Goal: Task Accomplishment & Management: Manage account settings

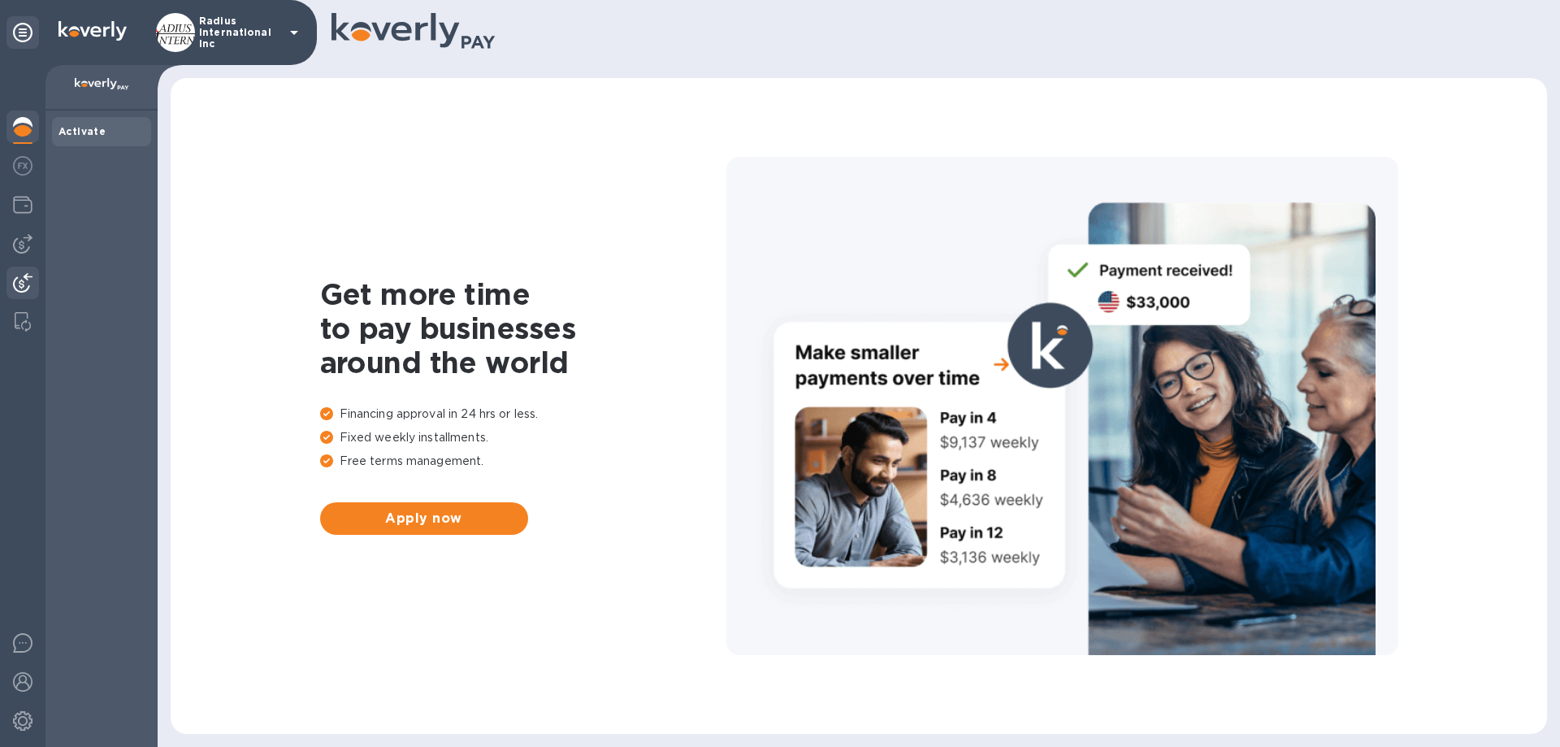
click at [17, 279] on img at bounding box center [22, 282] width 19 height 19
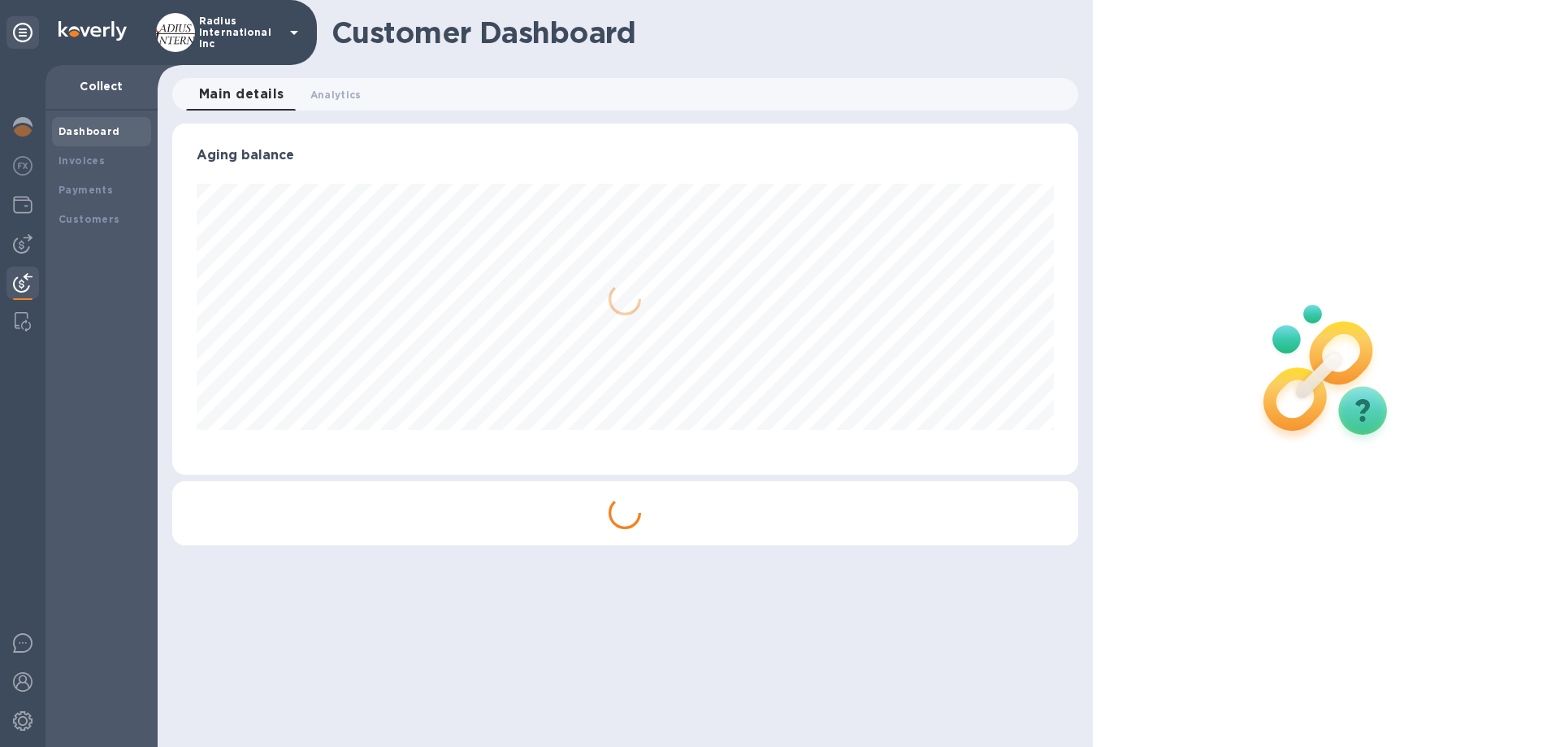
scroll to position [351, 905]
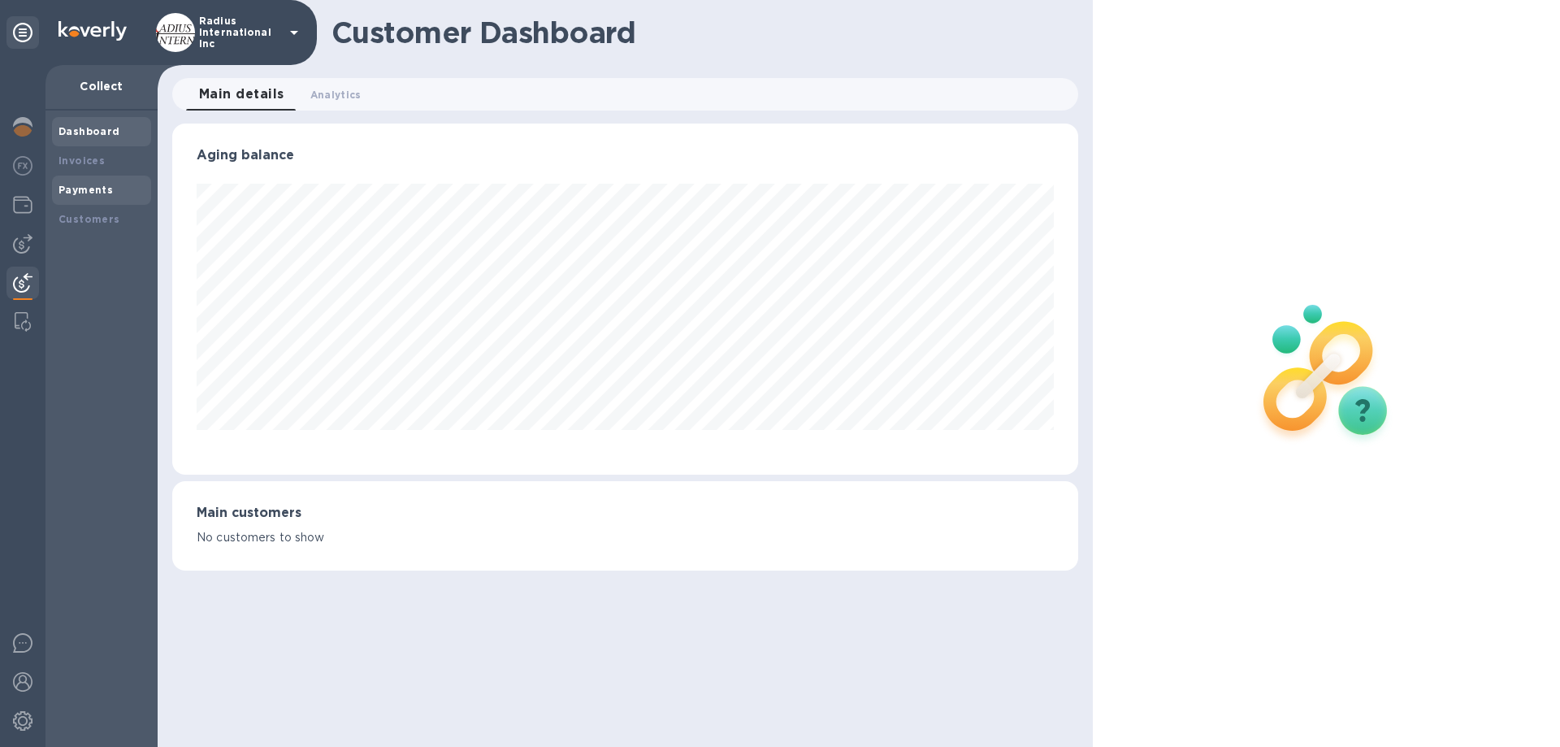
click at [93, 191] on b "Payments" at bounding box center [85, 190] width 54 height 12
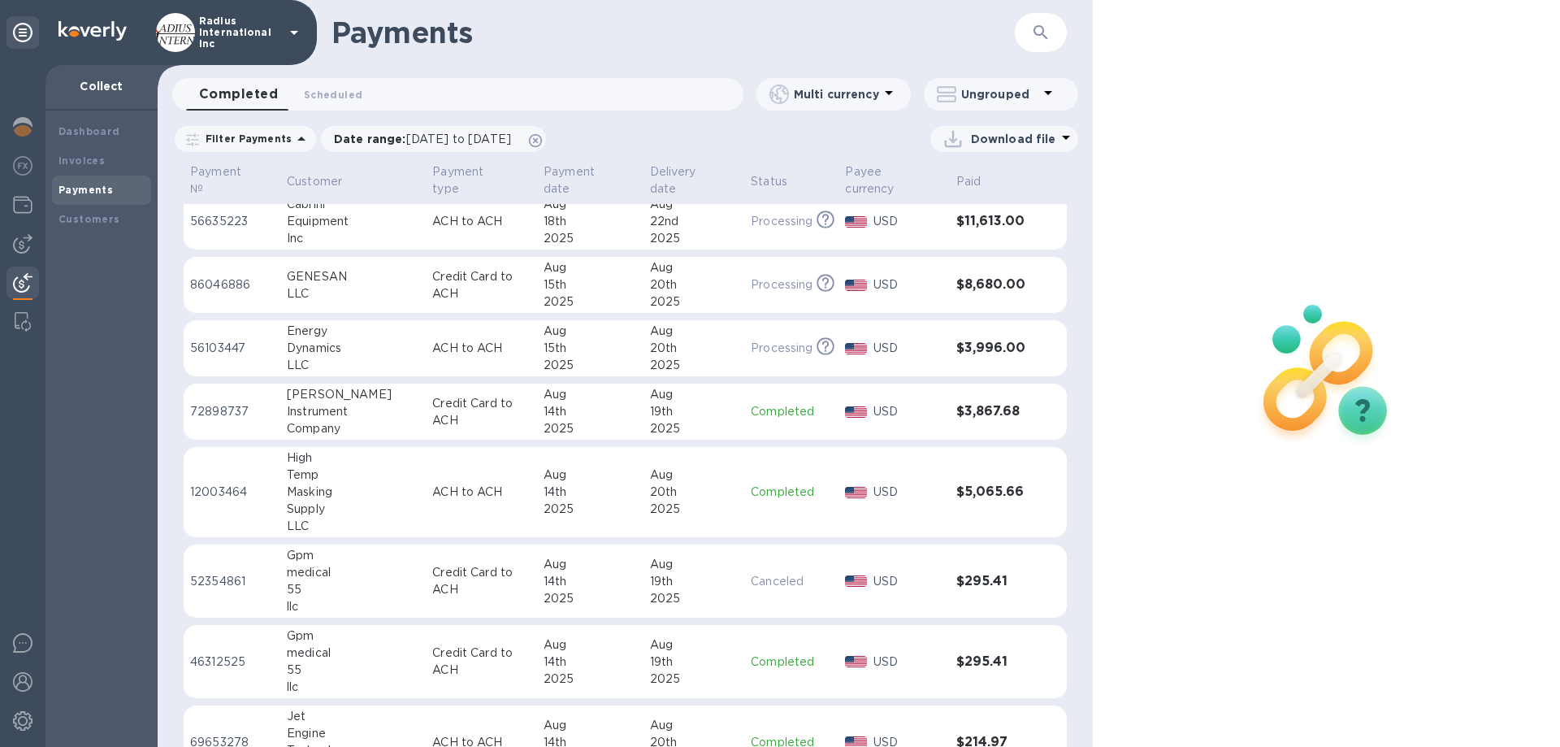
scroll to position [325, 0]
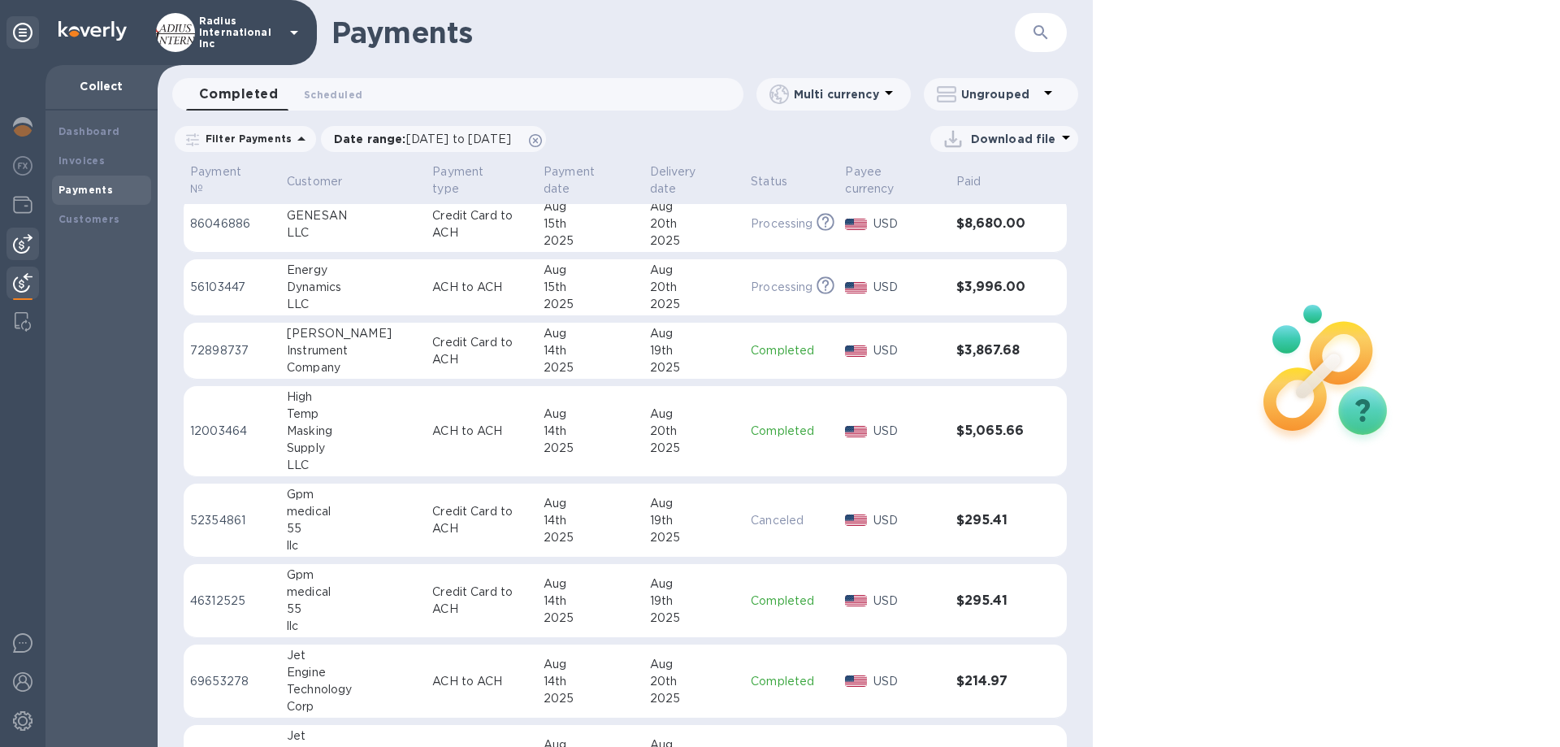
click at [23, 246] on img at bounding box center [22, 243] width 19 height 19
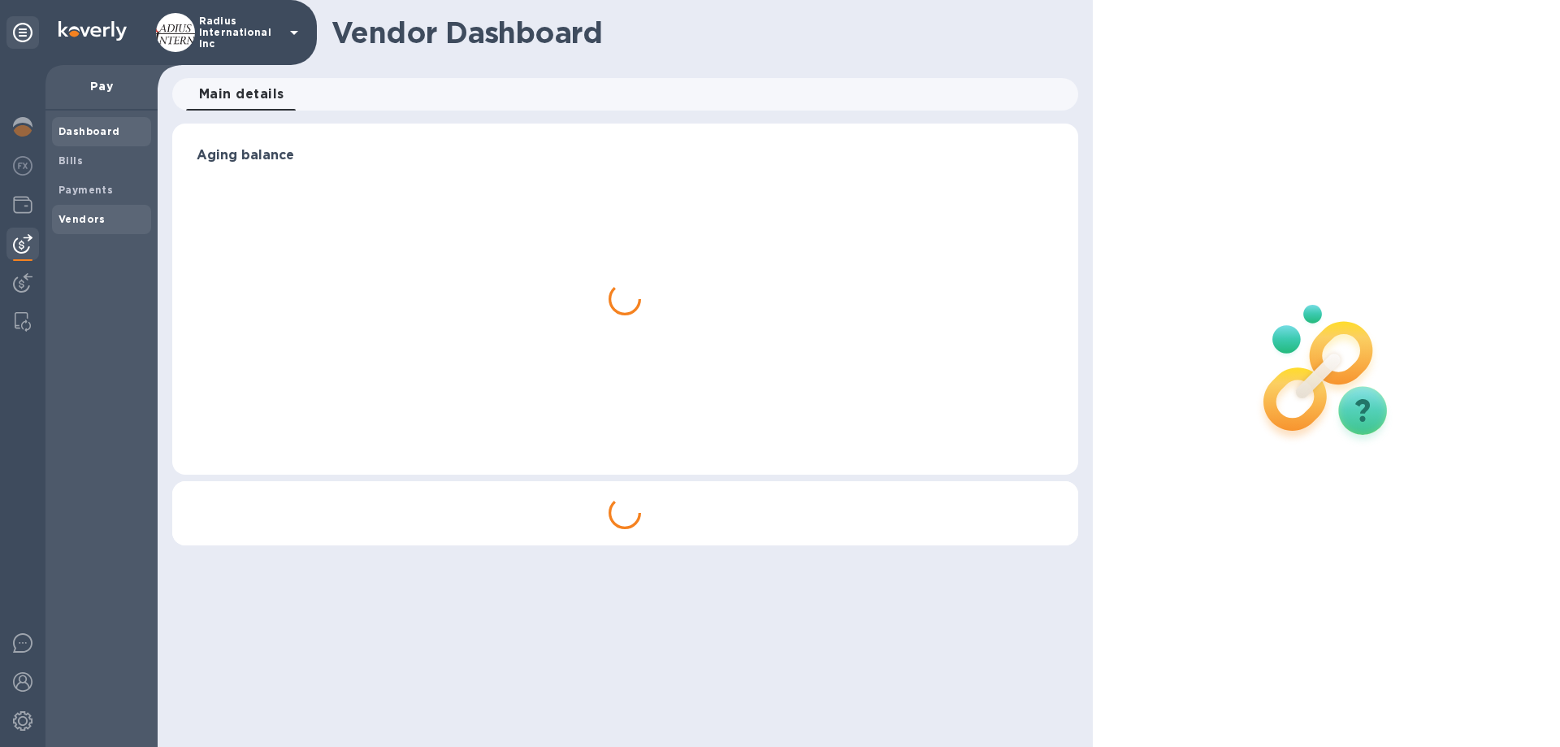
click at [89, 214] on b "Vendors" at bounding box center [81, 219] width 47 height 12
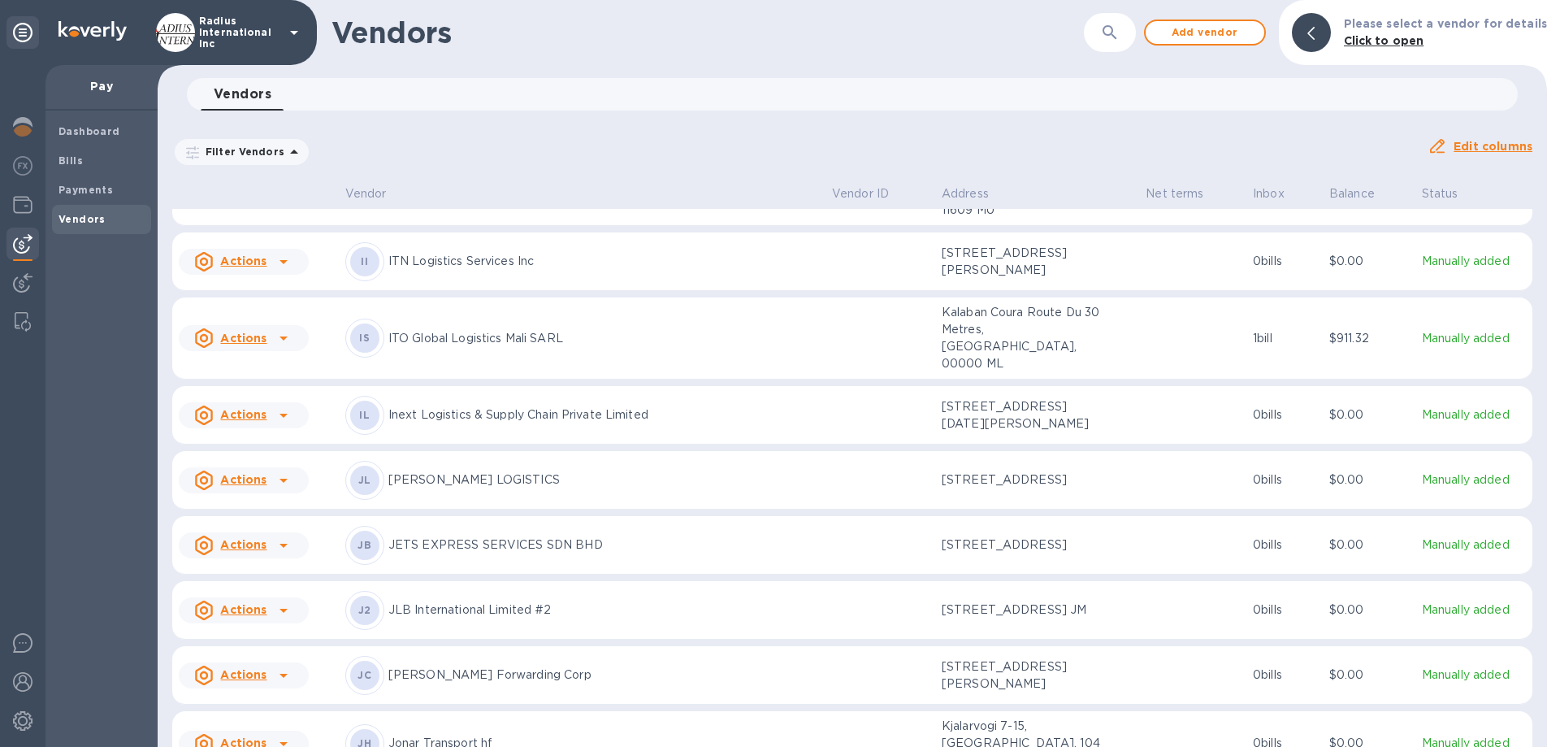
scroll to position [6289, 0]
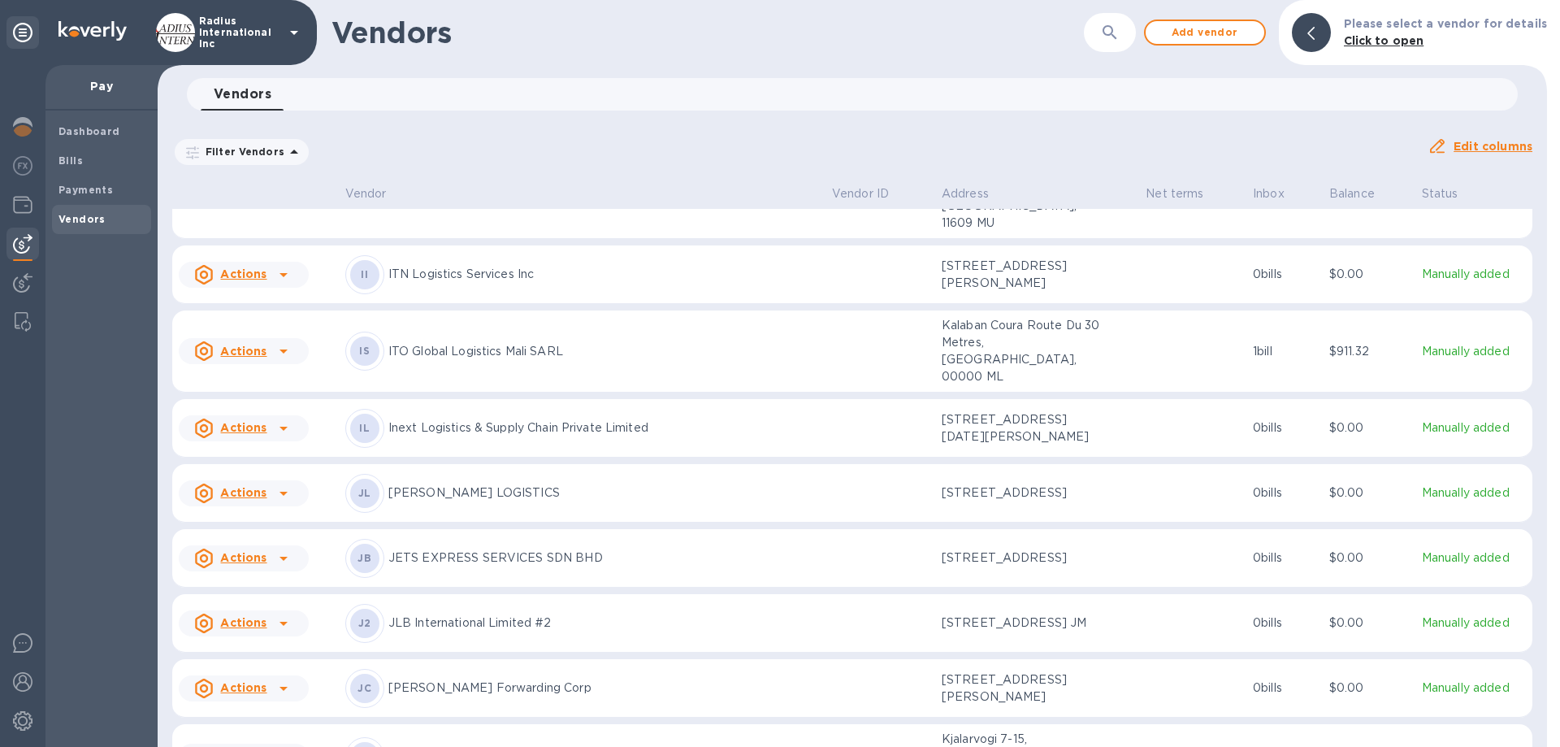
click at [483, 631] on p "JLB International Limited #2" at bounding box center [603, 622] width 431 height 17
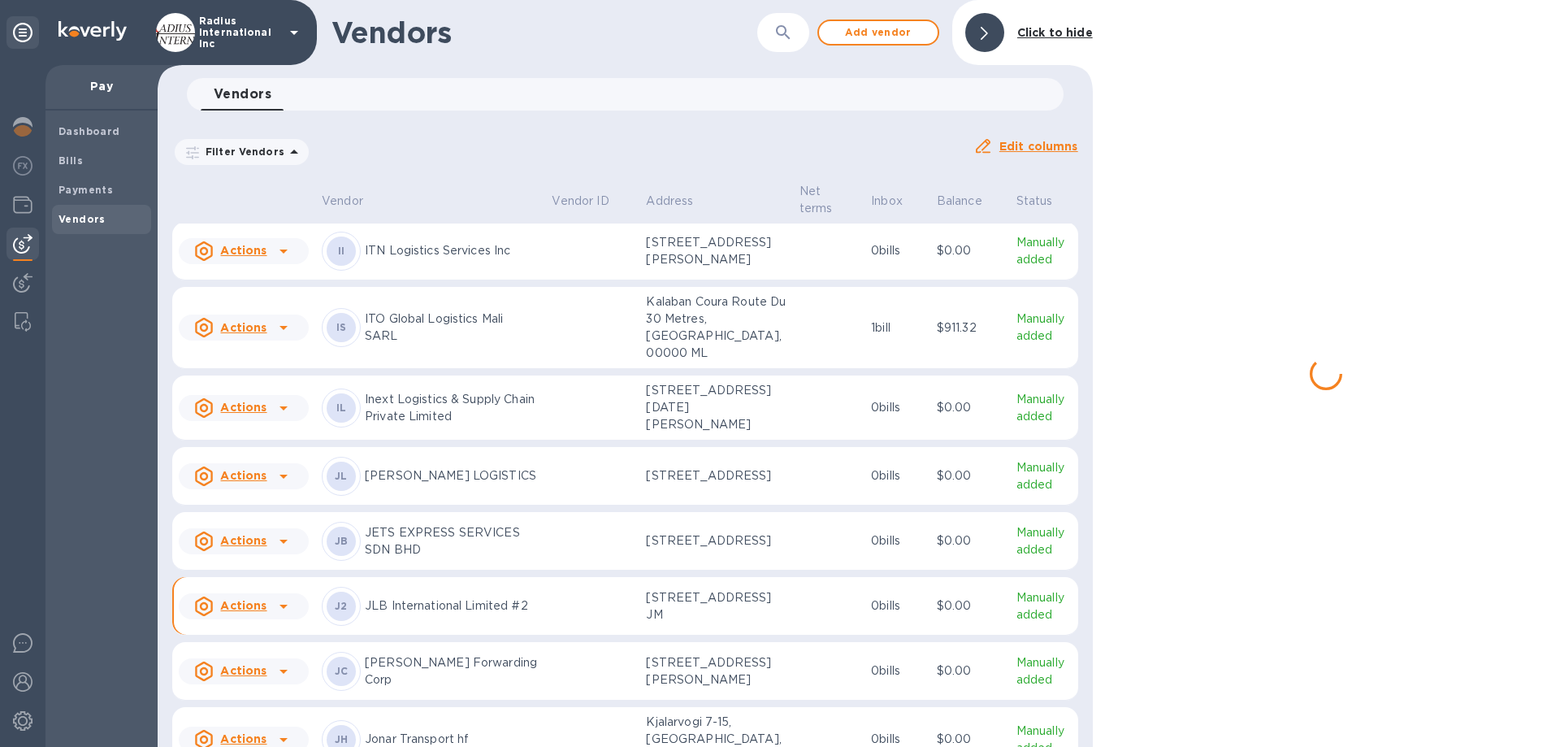
scroll to position [6409, 0]
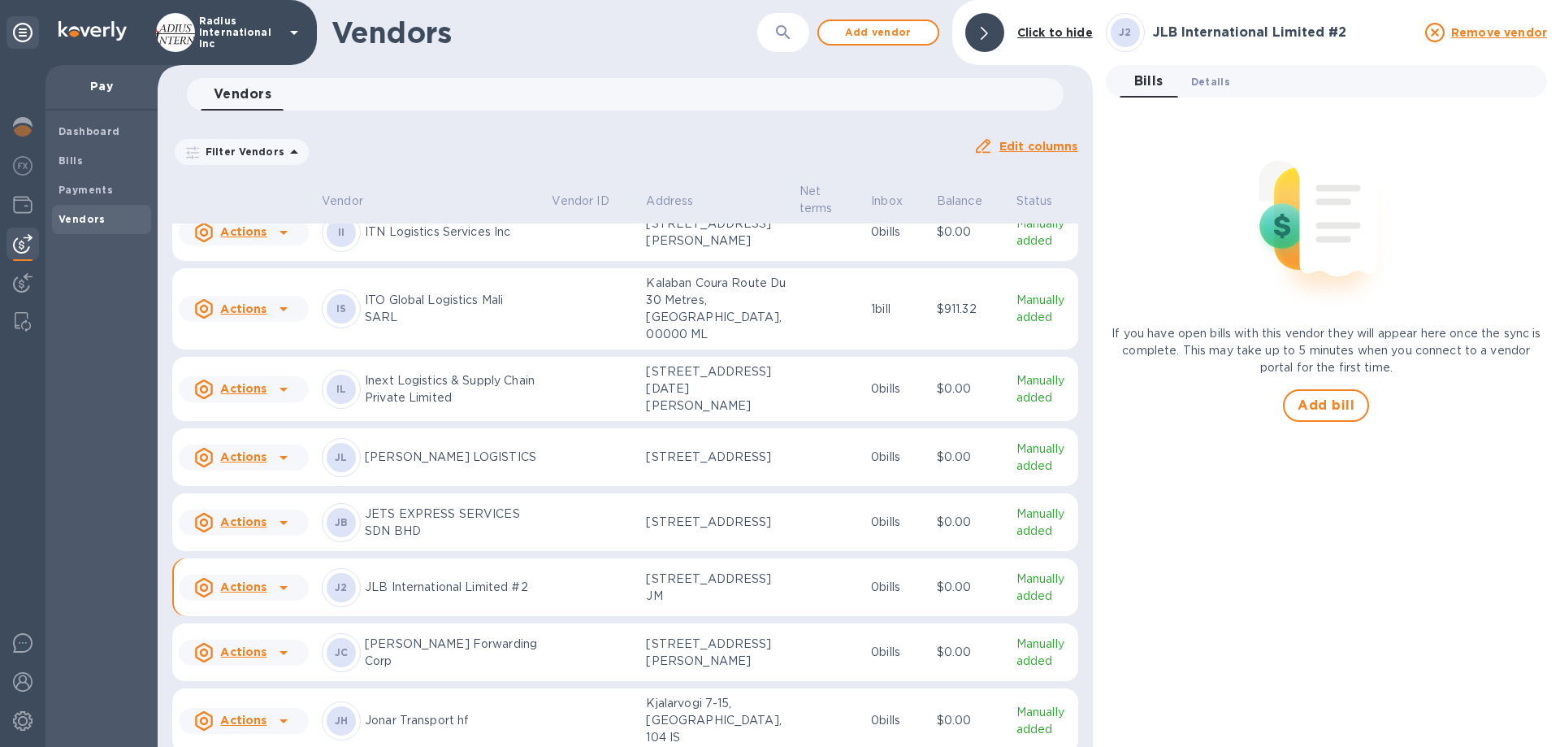
click at [1198, 89] on button "Details 0" at bounding box center [1210, 81] width 65 height 32
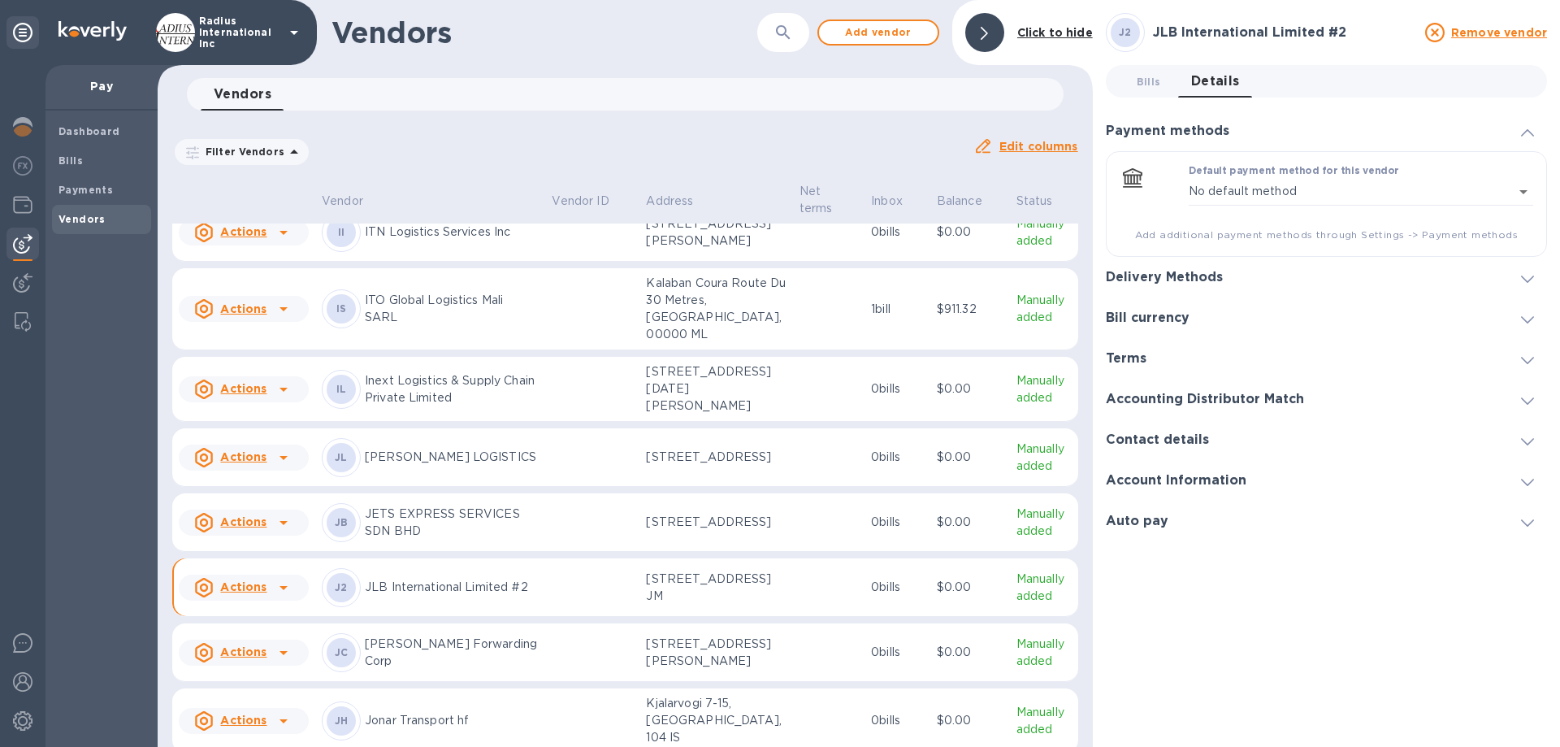
click at [1181, 271] on h3 "Delivery Methods" at bounding box center [1164, 277] width 117 height 15
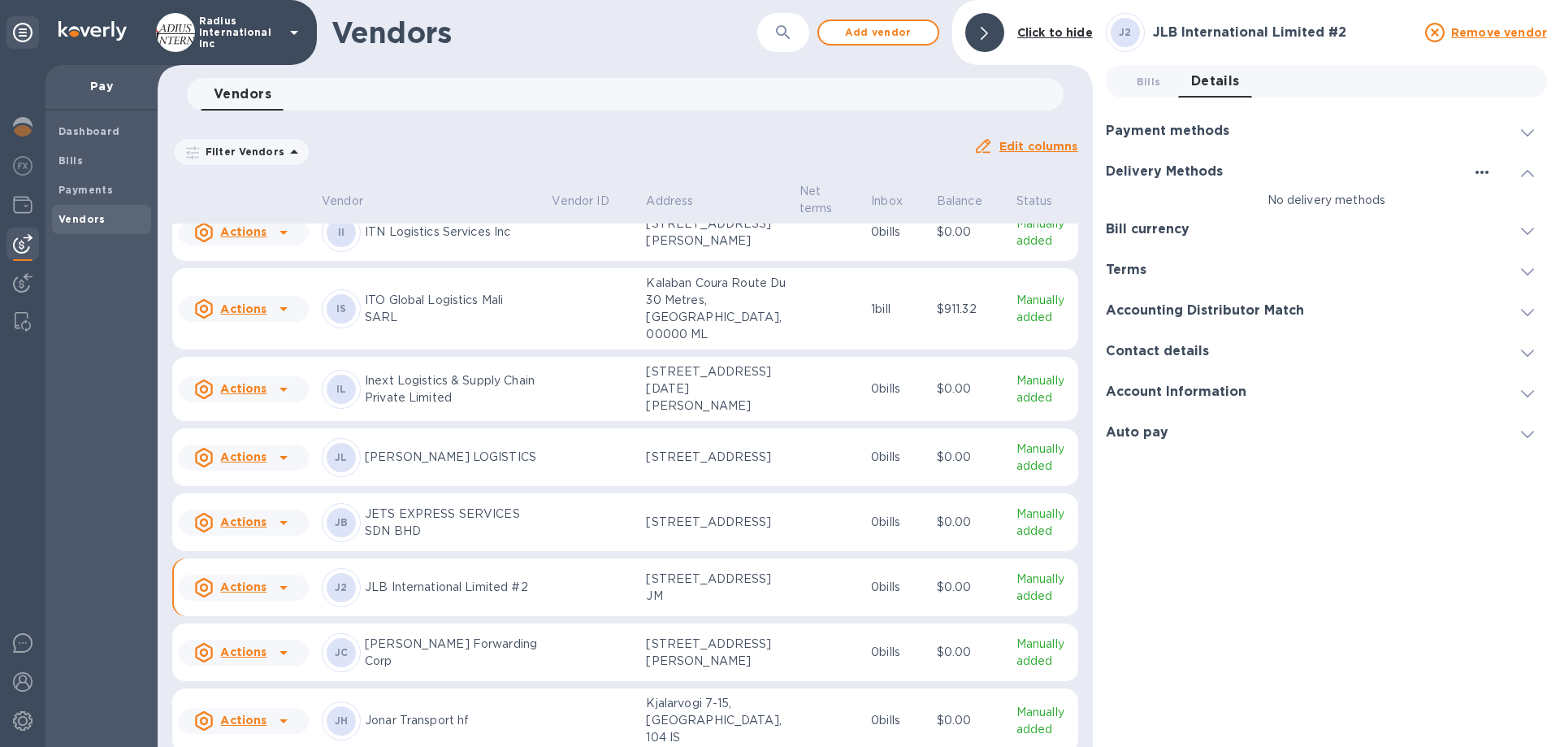
click at [1484, 171] on icon "button" at bounding box center [1481, 171] width 19 height 19
click at [1494, 202] on p "Add new" at bounding box center [1502, 205] width 54 height 16
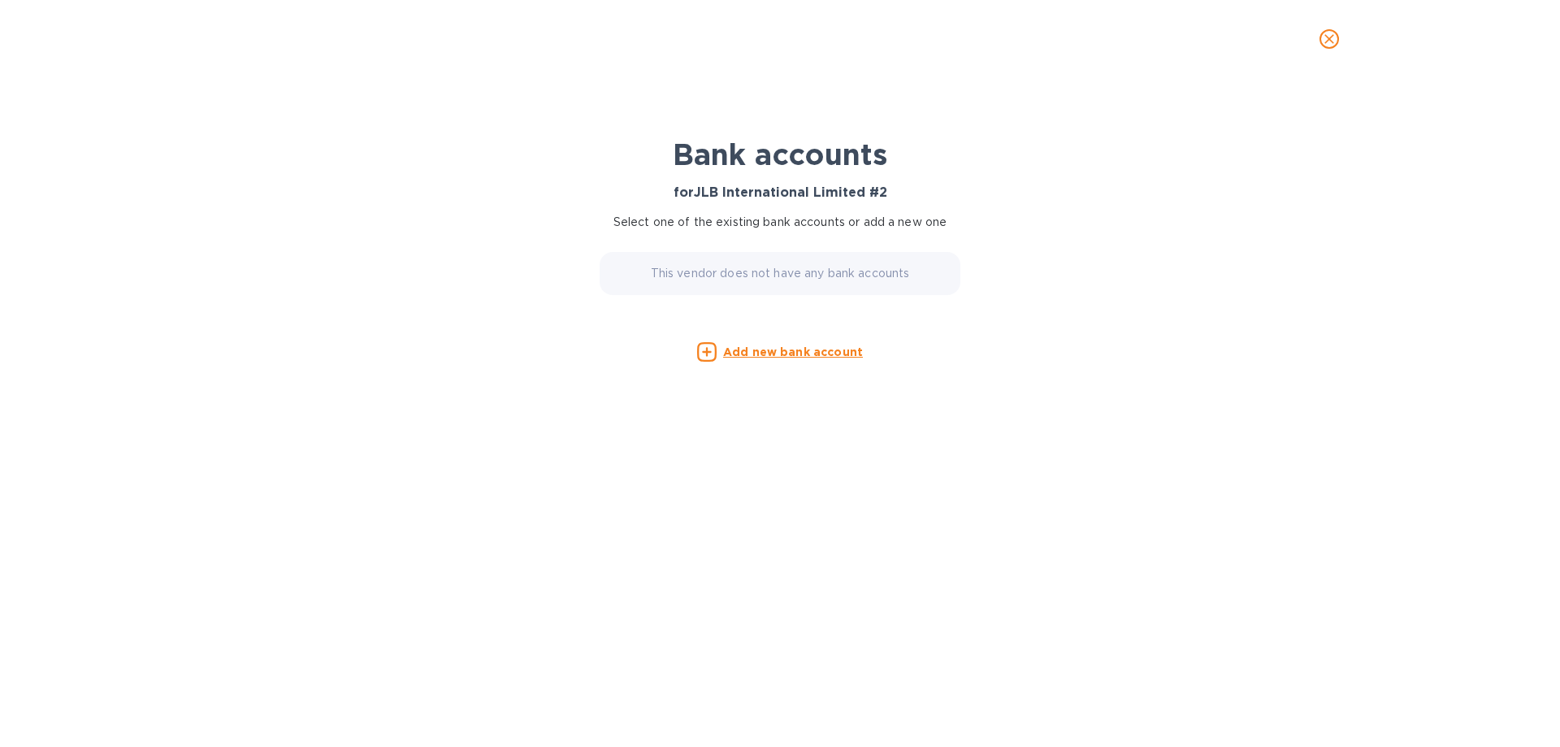
click at [773, 347] on u "Add new bank account" at bounding box center [793, 351] width 140 height 13
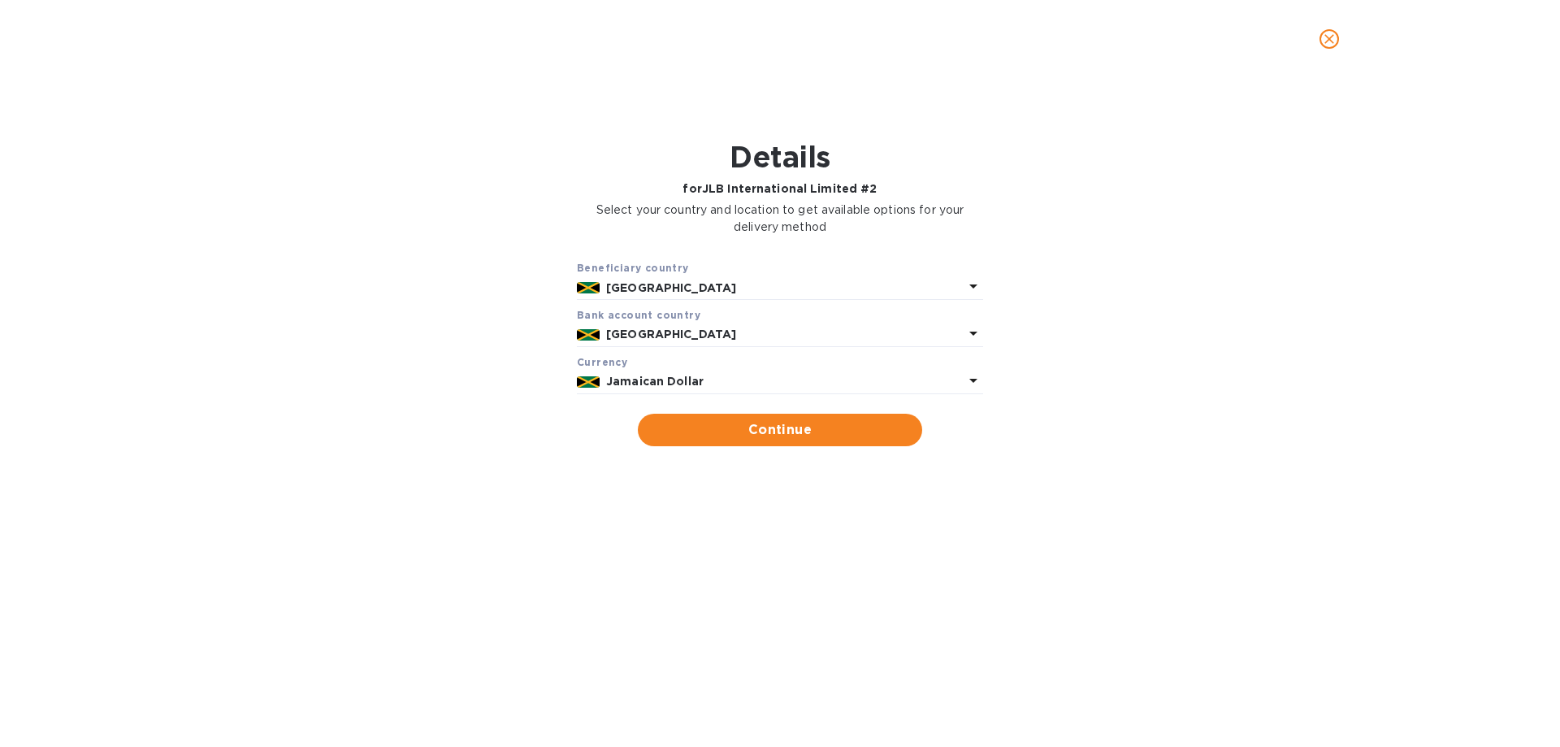
click at [689, 379] on b "Jamaican Dollar" at bounding box center [654, 381] width 97 height 13
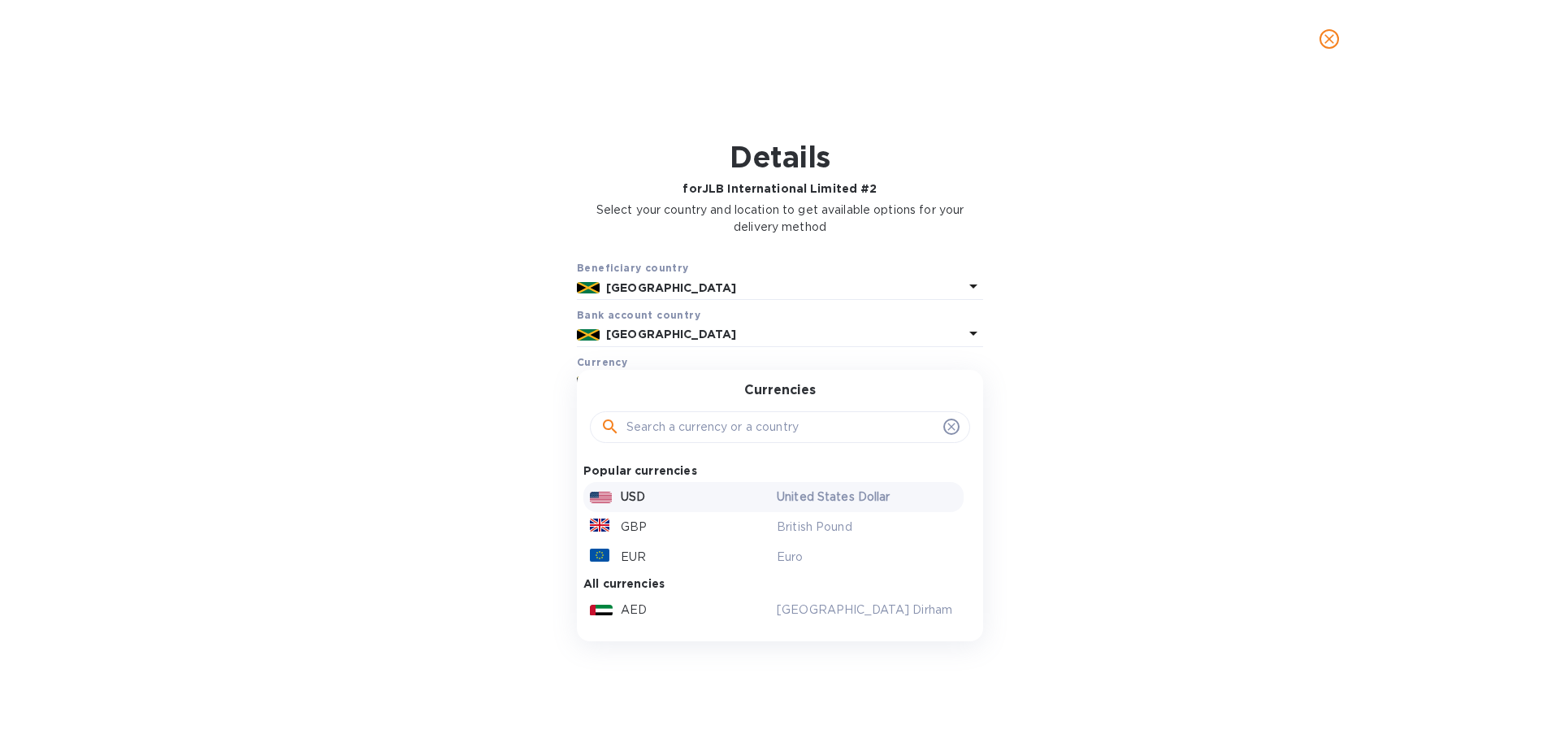
click at [649, 496] on div "USD" at bounding box center [680, 497] width 187 height 24
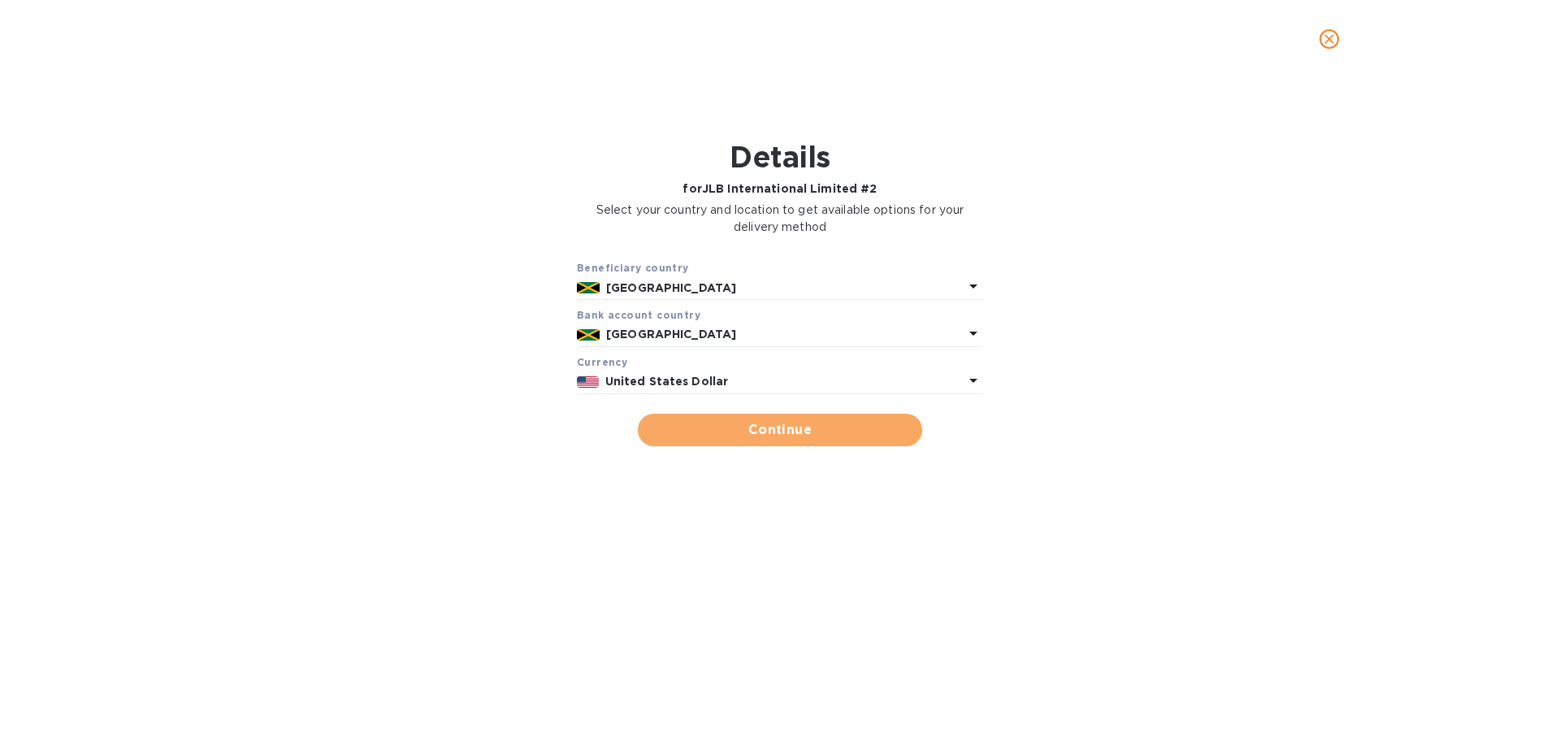
drag, startPoint x: 723, startPoint y: 431, endPoint x: 813, endPoint y: 396, distance: 96.4
click at [724, 431] on span "Continue" at bounding box center [780, 429] width 258 height 19
type input "JLB International Limited #2"
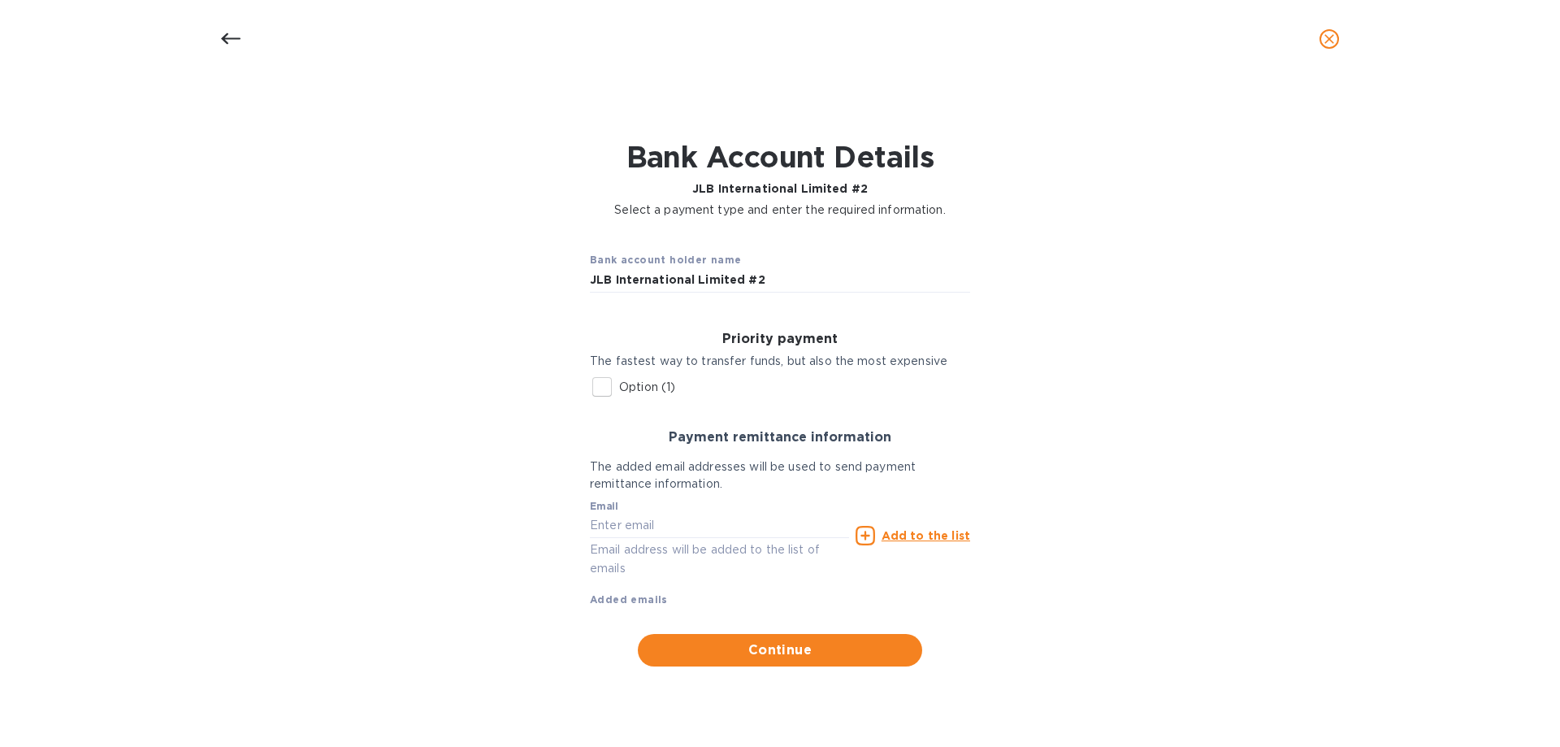
click at [661, 385] on p "Option (1)" at bounding box center [647, 387] width 56 height 17
click at [619, 385] on input "Option (1)" at bounding box center [602, 387] width 34 height 34
checkbox input "true"
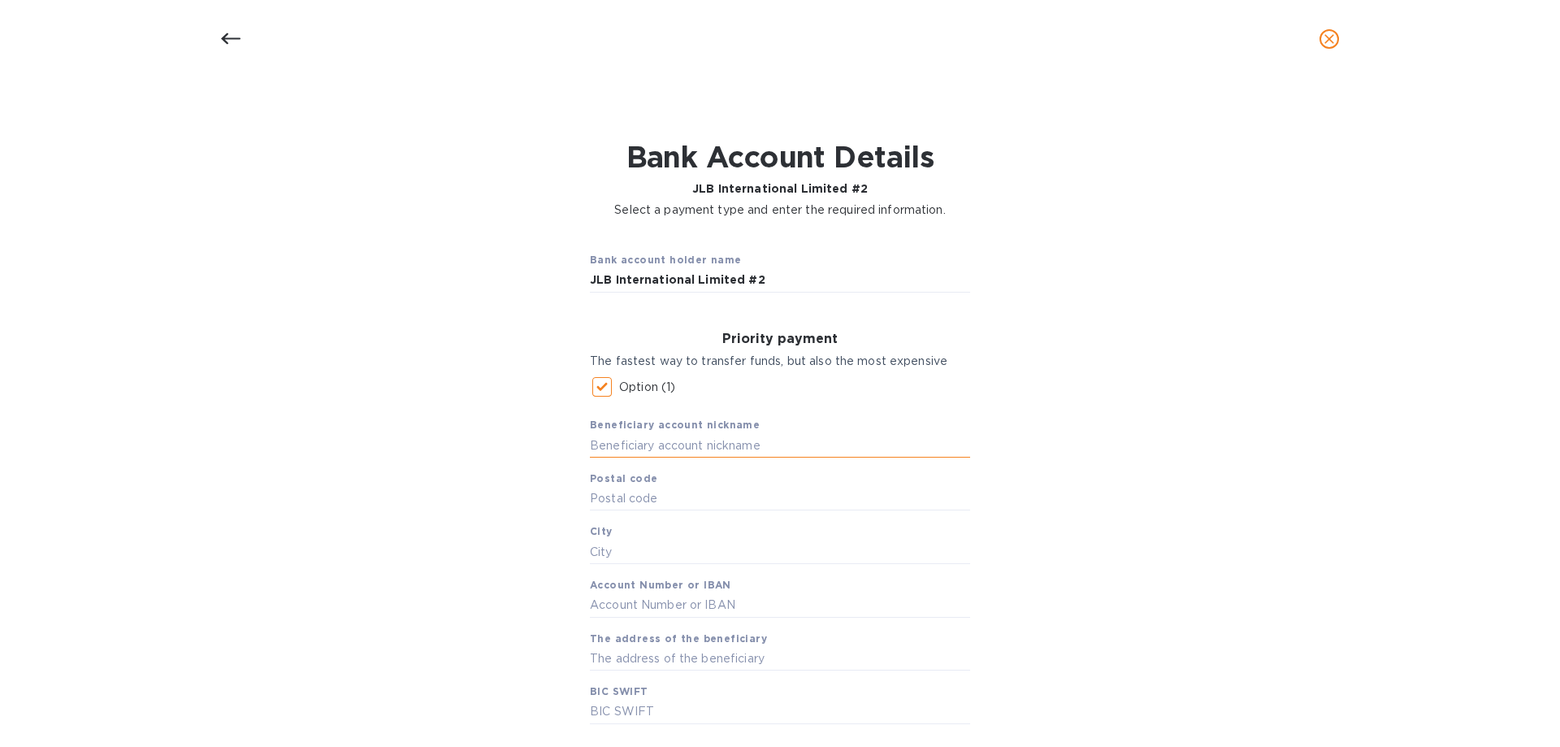
click at [691, 440] on input "text" at bounding box center [780, 445] width 380 height 24
type input "JLB"
click at [626, 504] on input "text" at bounding box center [780, 499] width 380 height 24
click at [622, 505] on input "text" at bounding box center [780, 499] width 380 height 24
type input "JMAAW07"
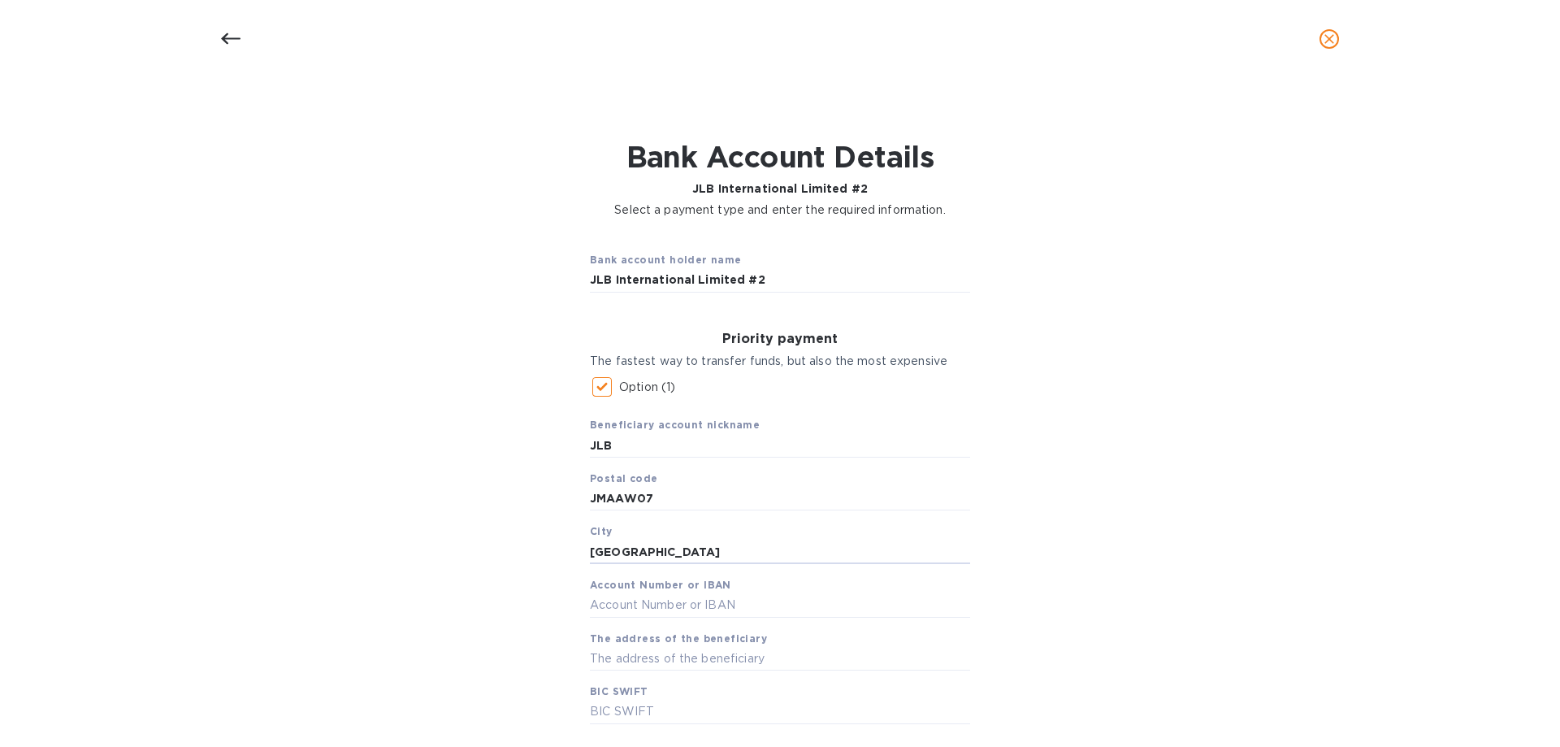
type input "[GEOGRAPHIC_DATA]"
drag, startPoint x: 620, startPoint y: 604, endPoint x: 668, endPoint y: 580, distance: 53.4
click at [620, 604] on input "text" at bounding box center [780, 605] width 380 height 24
type input "927079"
click at [606, 660] on input "text" at bounding box center [780, 658] width 380 height 24
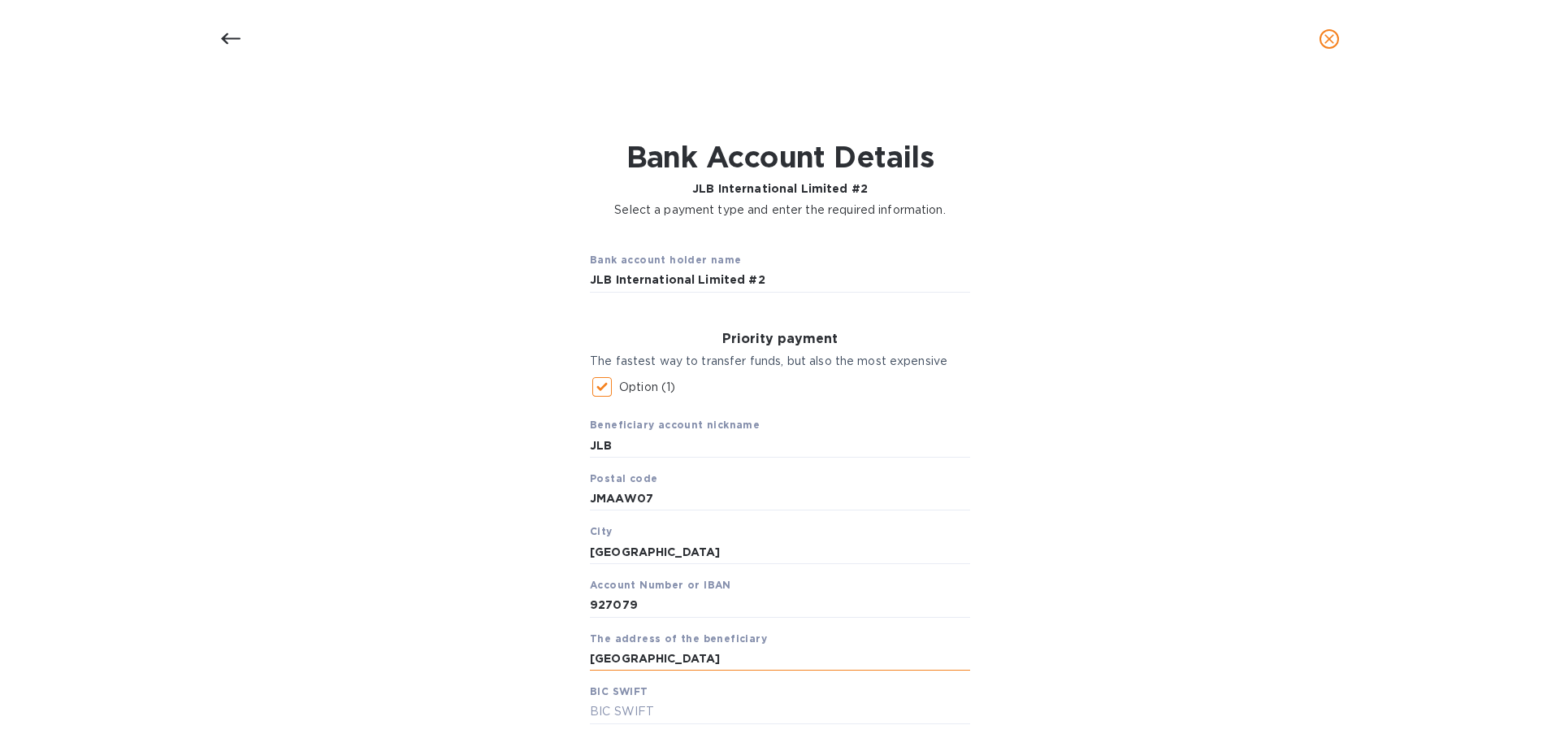
type input "[GEOGRAPHIC_DATA]"
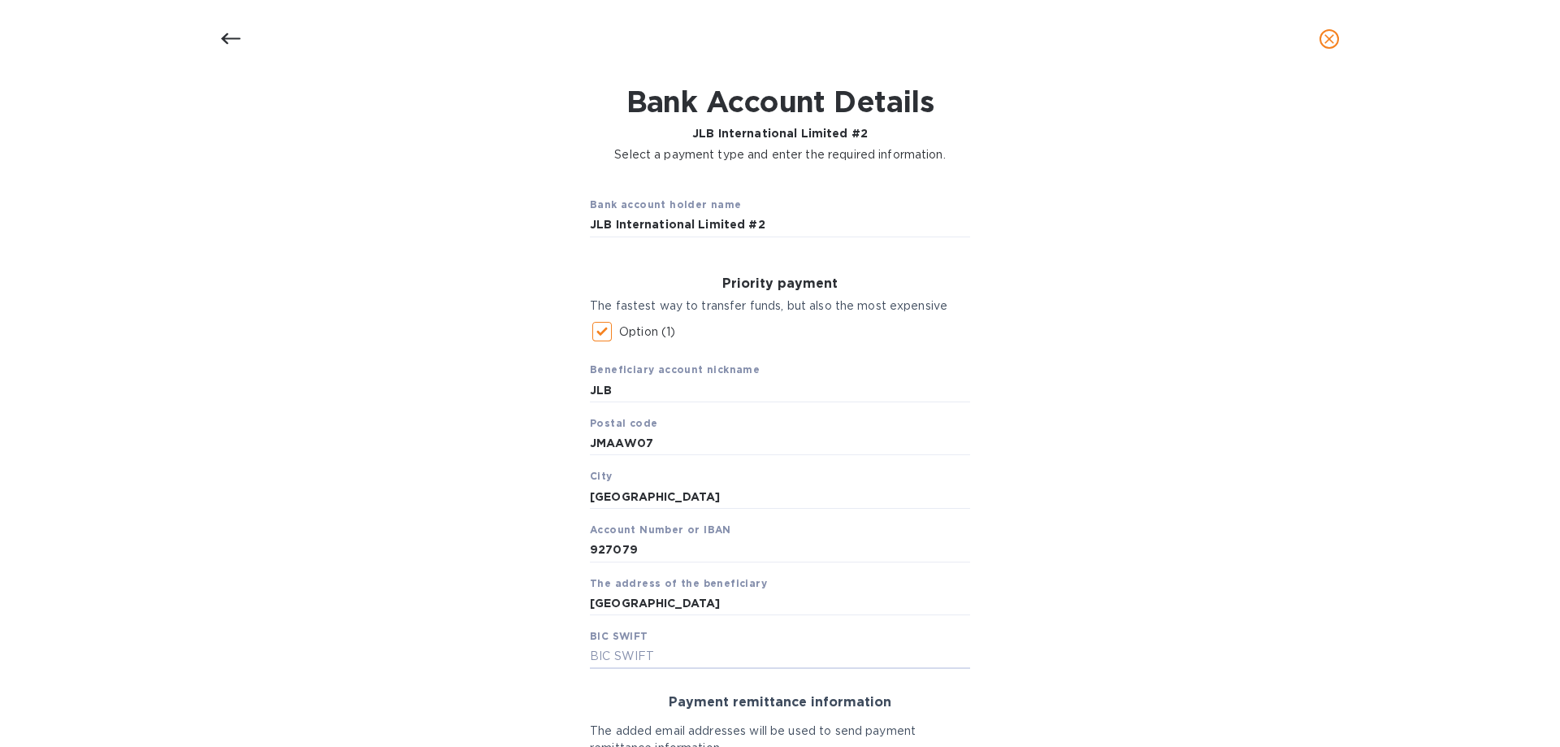
scroll to position [162, 0]
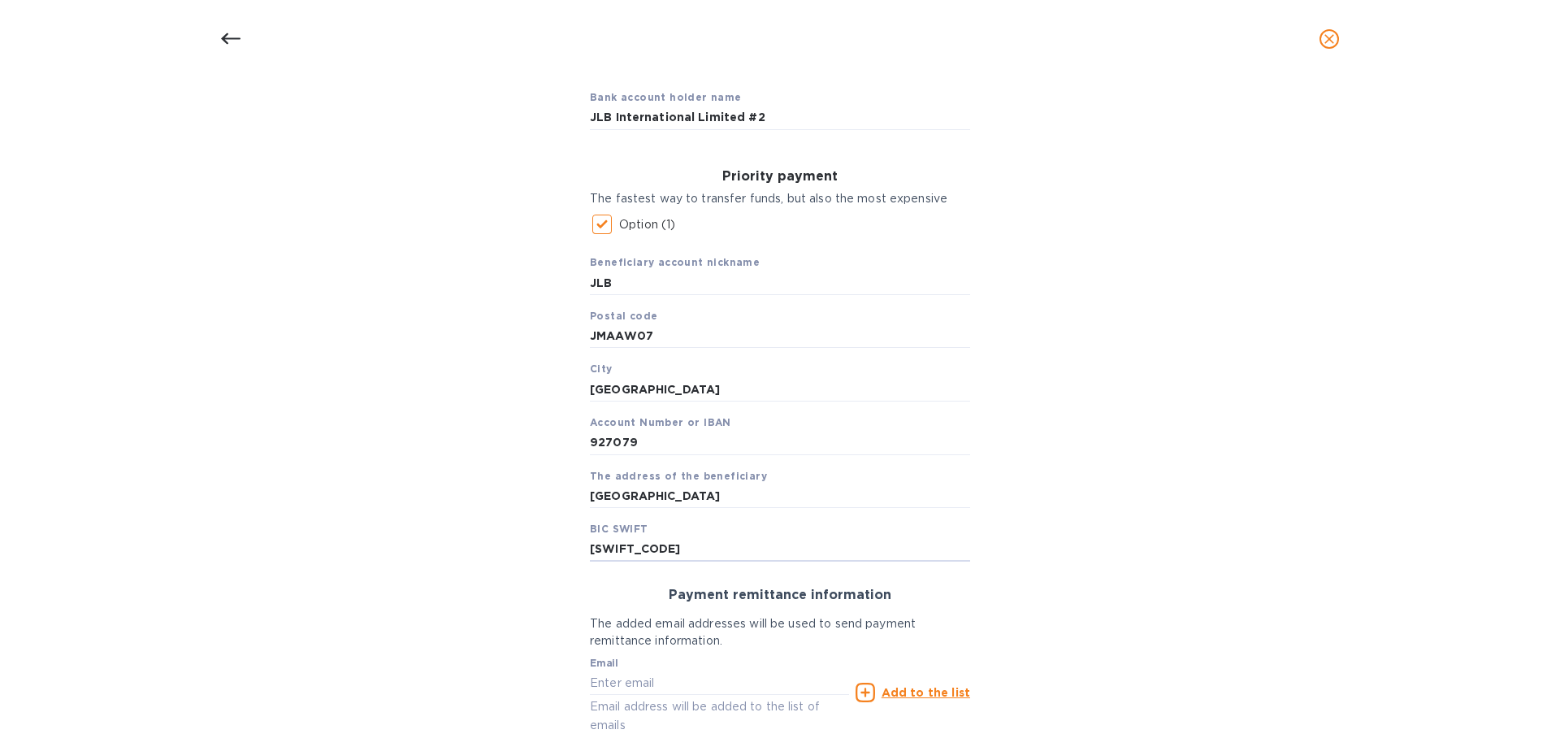
type input "[SWIFT_CODE]"
type input "[EMAIL_ADDRESS][DOMAIN_NAME]"
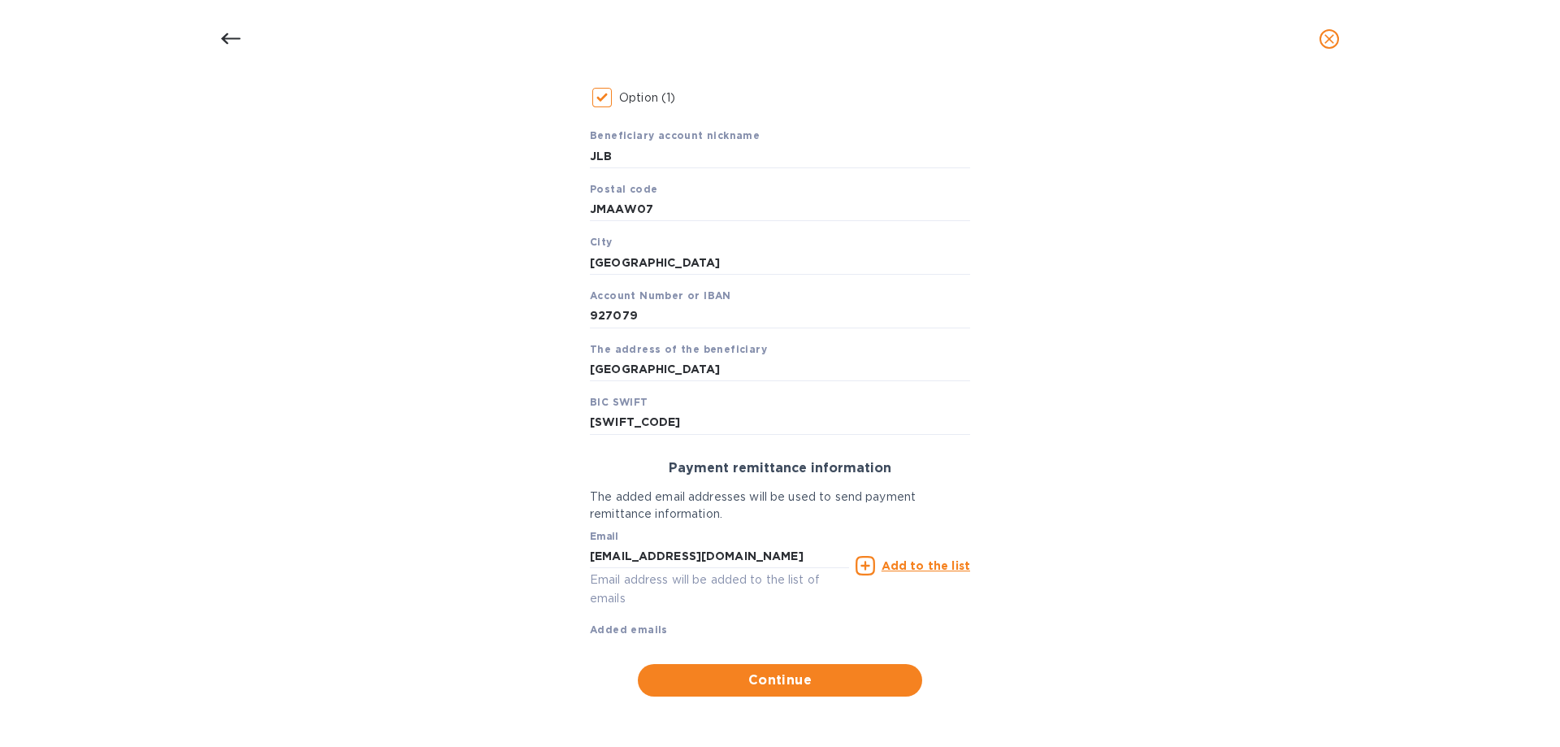
drag, startPoint x: 930, startPoint y: 562, endPoint x: 937, endPoint y: 572, distance: 11.7
click at [931, 562] on u "Add to the list" at bounding box center [926, 565] width 89 height 13
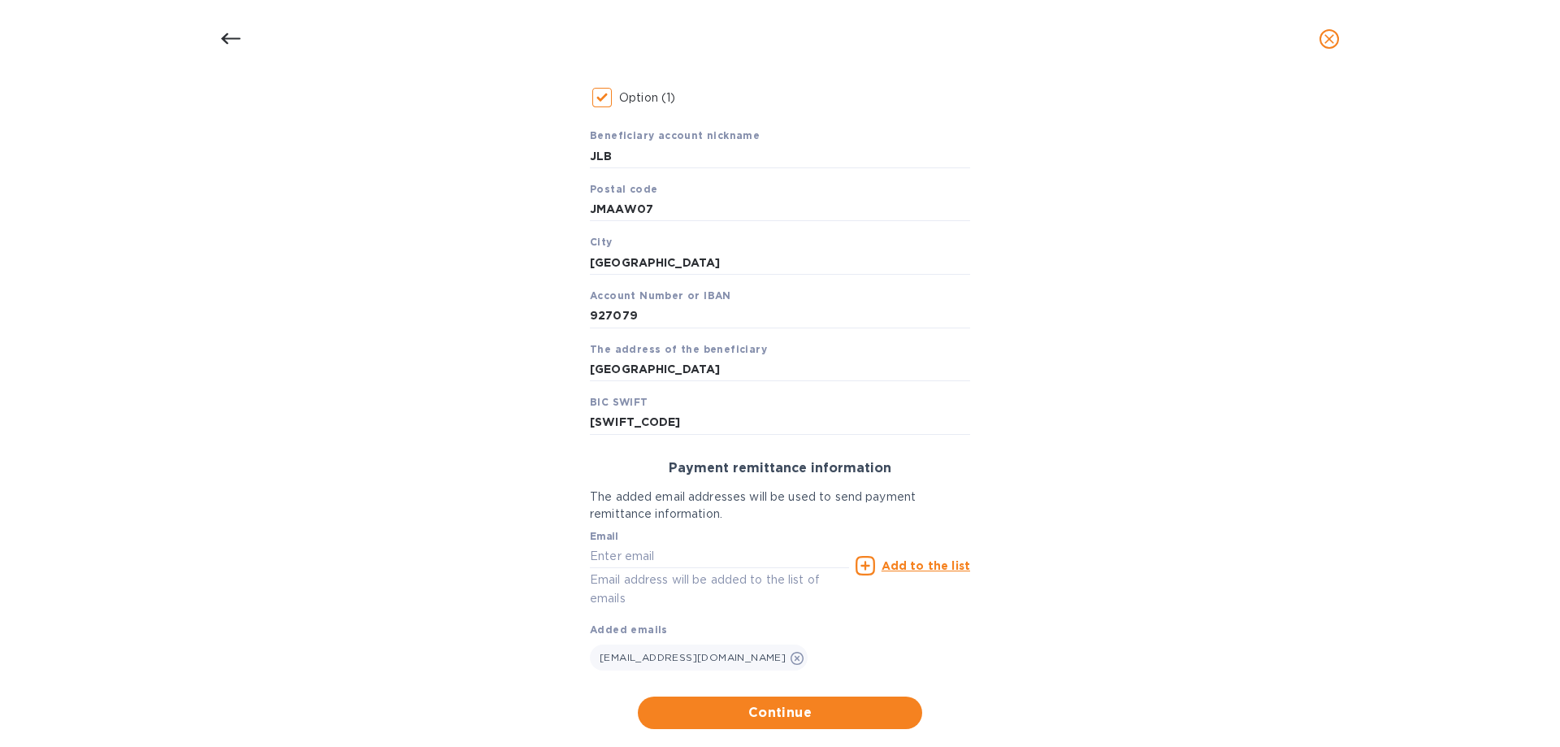
drag, startPoint x: 757, startPoint y: 709, endPoint x: 798, endPoint y: 593, distance: 123.1
click at [756, 708] on span "Continue" at bounding box center [780, 712] width 258 height 19
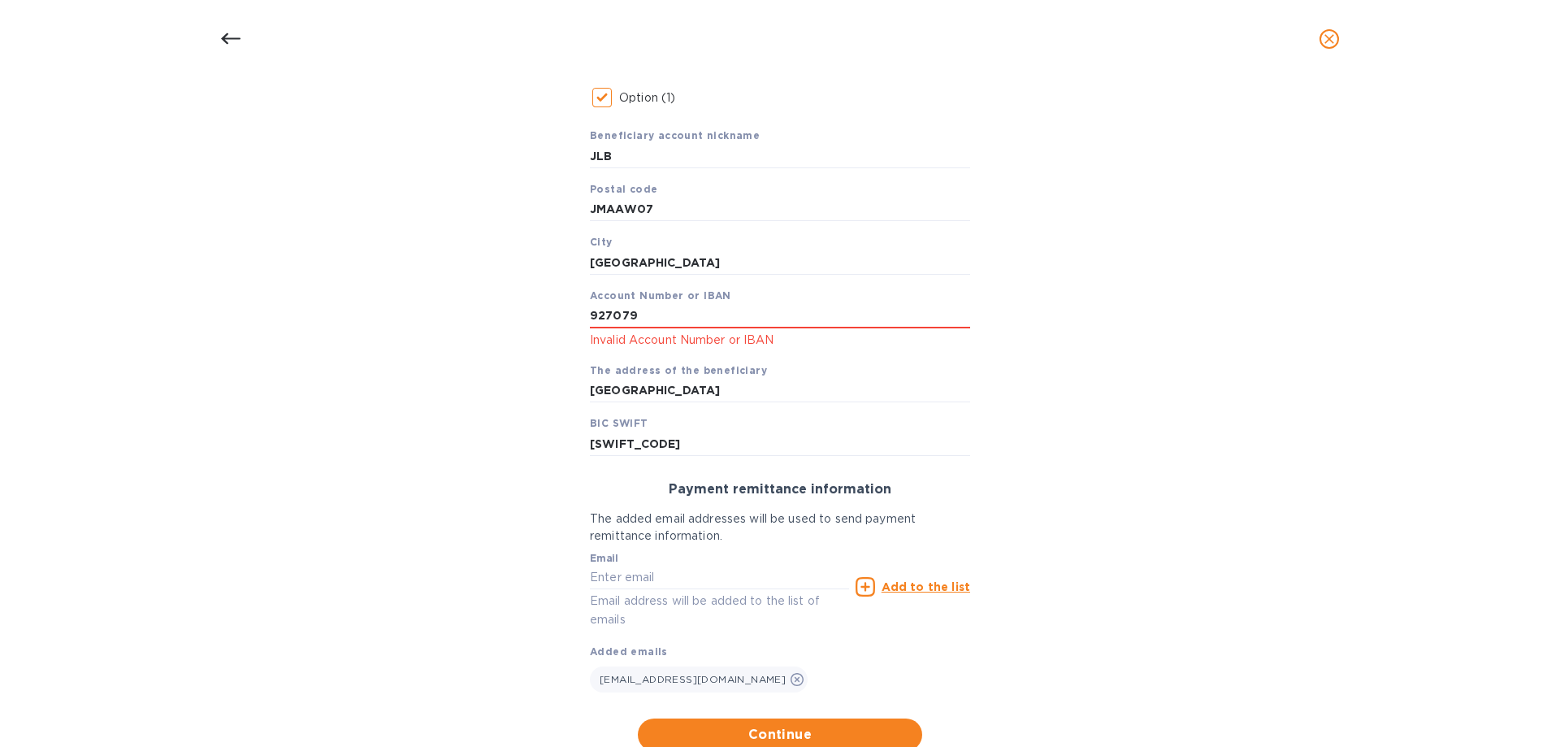
drag, startPoint x: 1224, startPoint y: 256, endPoint x: 1364, endPoint y: 85, distance: 221.1
click at [1234, 243] on div "Bank account holder name JLB International Limited #2 Priority payment The fast…" at bounding box center [780, 349] width 1518 height 821
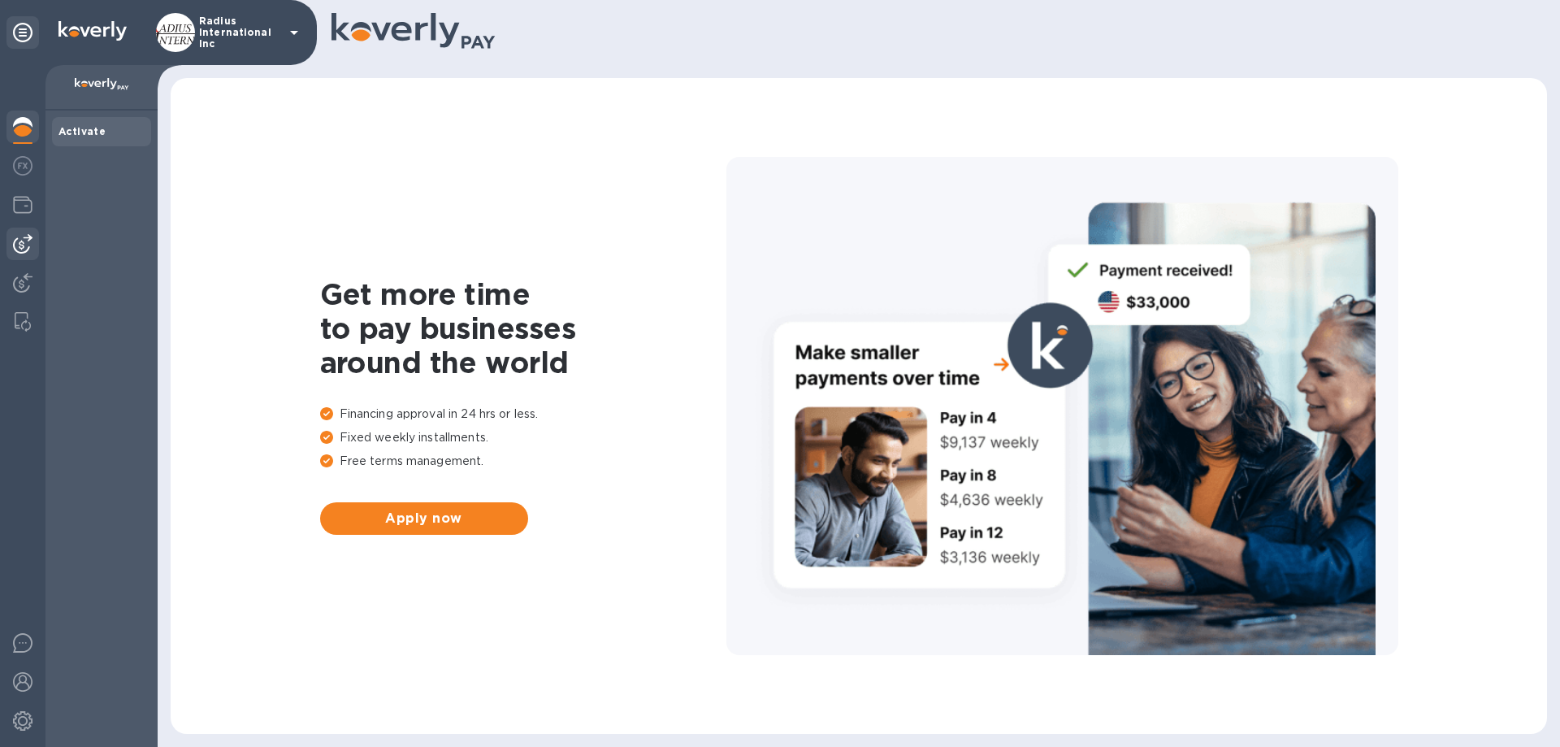
click at [28, 239] on img at bounding box center [22, 243] width 19 height 19
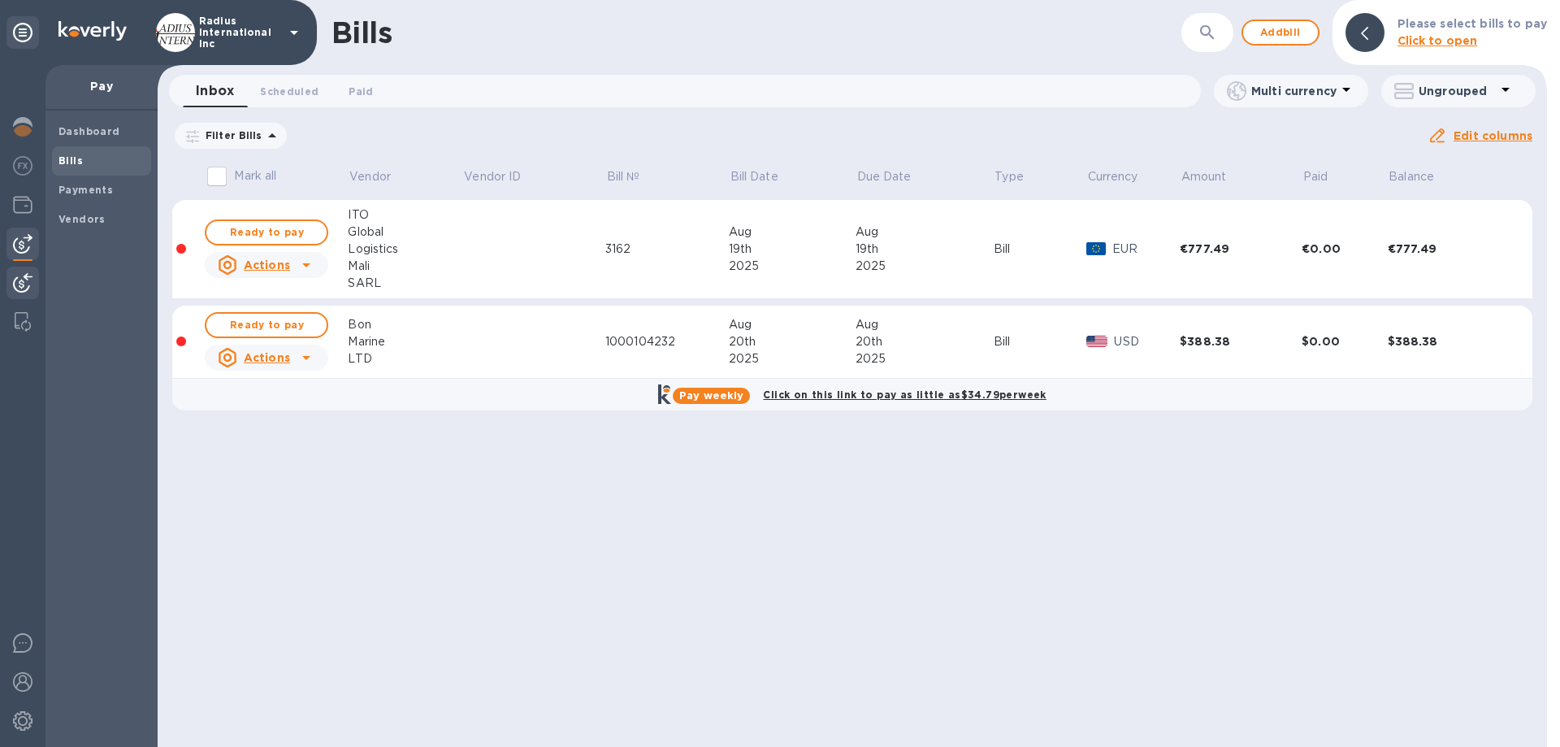
drag, startPoint x: 23, startPoint y: 283, endPoint x: 76, endPoint y: 258, distance: 58.5
click at [24, 283] on img at bounding box center [22, 282] width 19 height 19
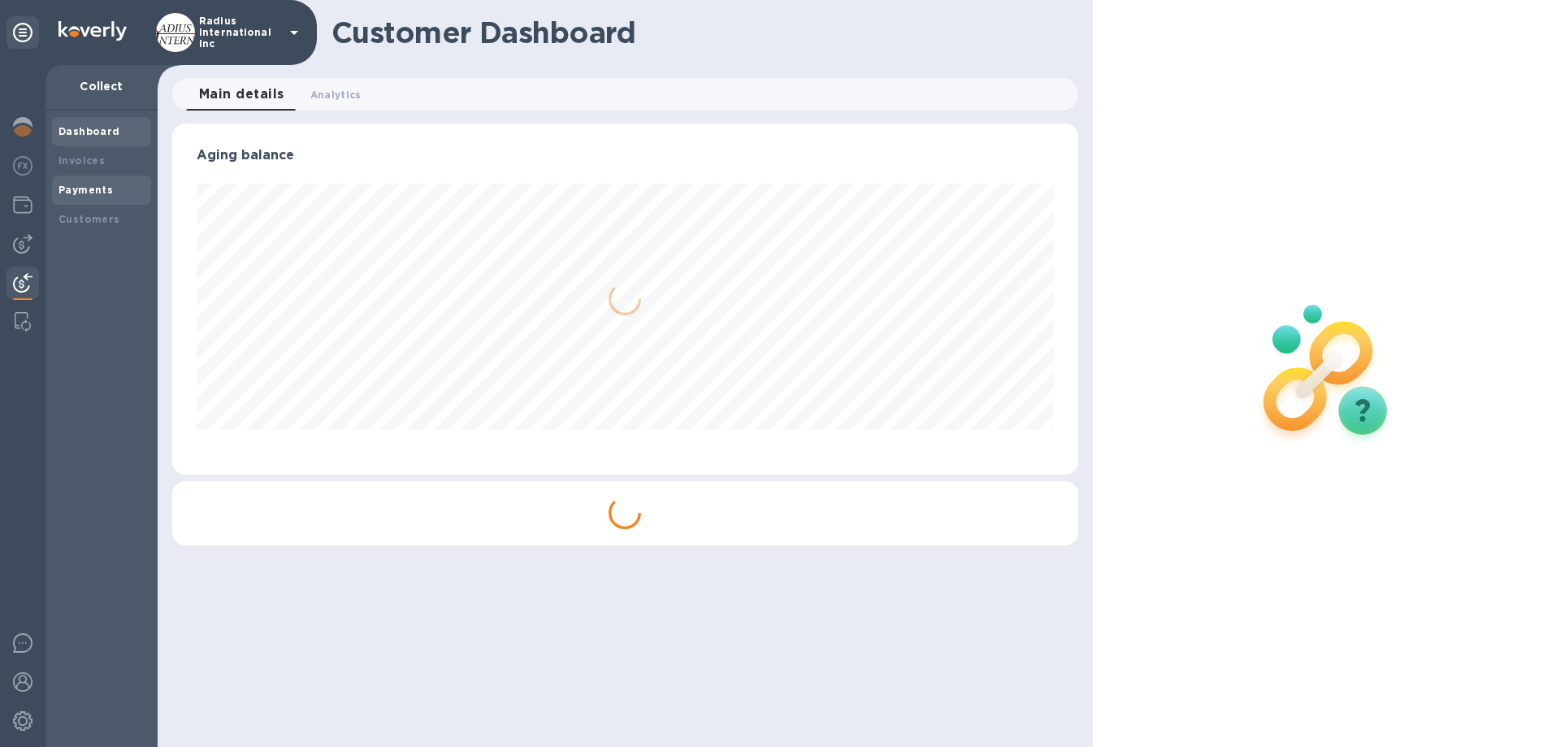
scroll to position [351, 905]
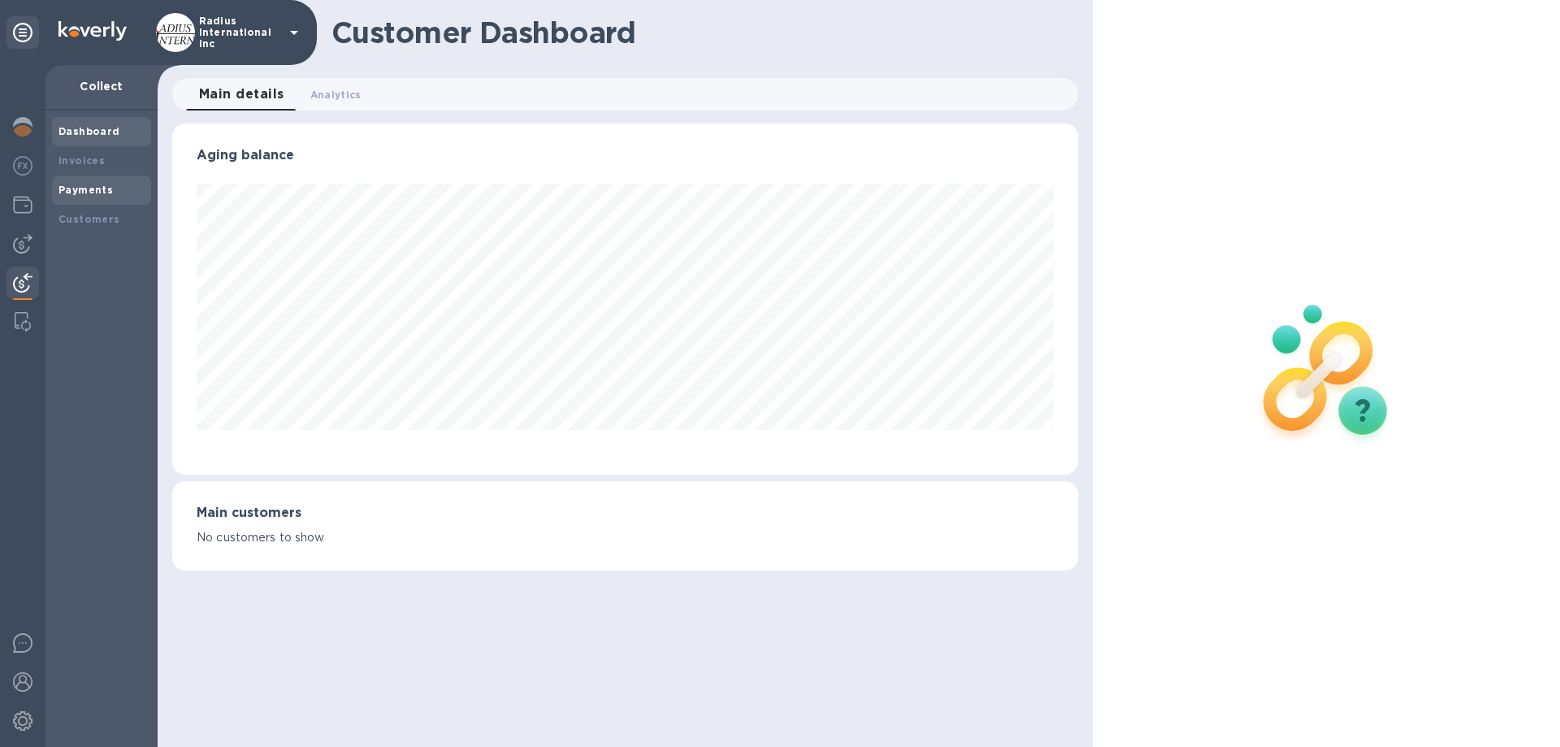
click at [94, 191] on b "Payments" at bounding box center [85, 190] width 54 height 12
